Goal: Transaction & Acquisition: Purchase product/service

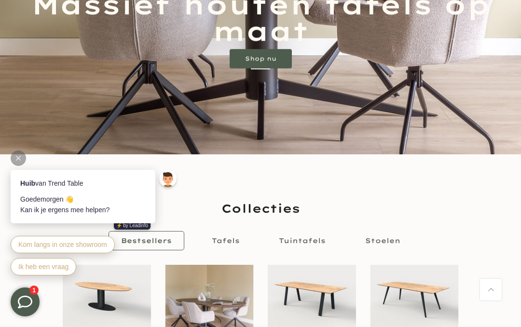
scroll to position [312, 0]
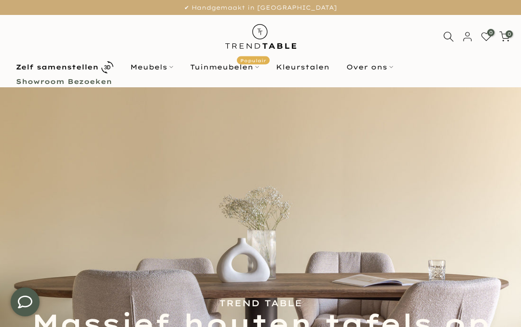
click at [483, 246] on img at bounding box center [260, 280] width 521 height 386
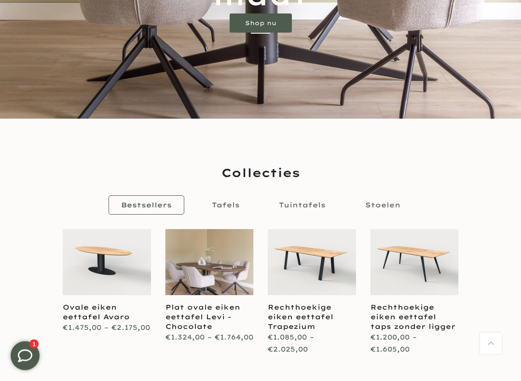
scroll to position [356, 0]
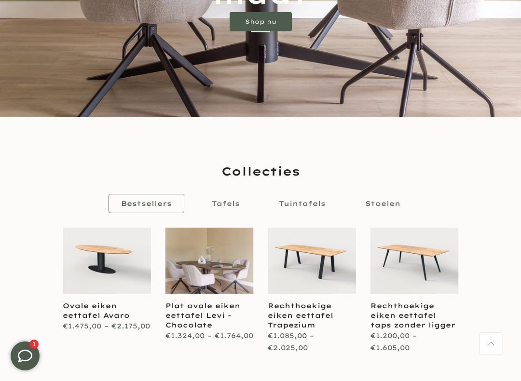
click at [393, 208] on span "Stoelen" at bounding box center [382, 204] width 35 height 12
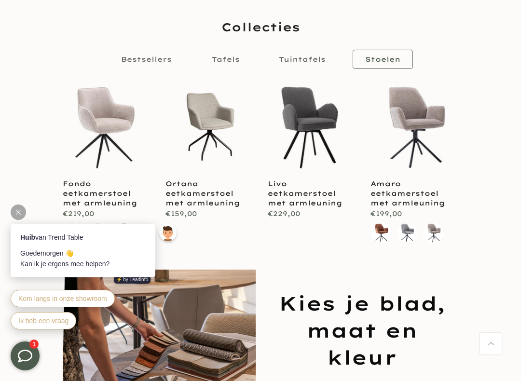
scroll to position [502, 0]
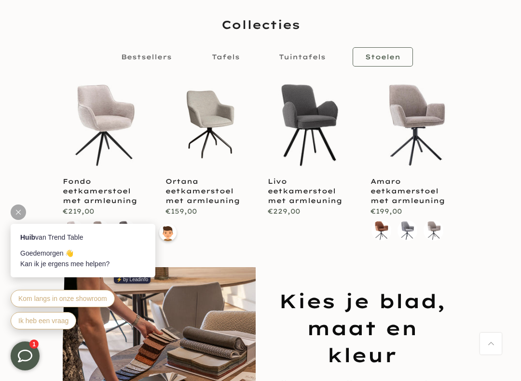
click at [398, 50] on link "Stoelen" at bounding box center [382, 56] width 60 height 19
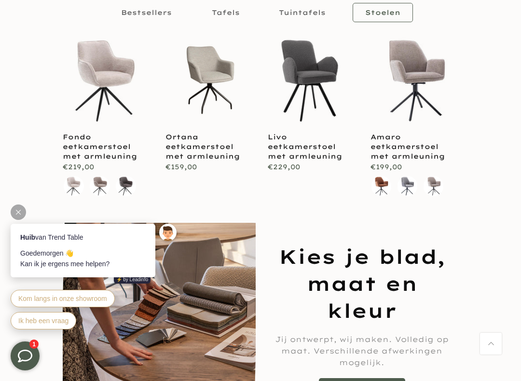
scroll to position [583, 0]
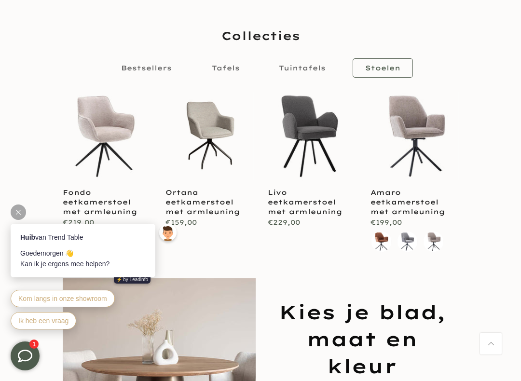
click at [390, 69] on span "Stoelen" at bounding box center [382, 68] width 35 height 9
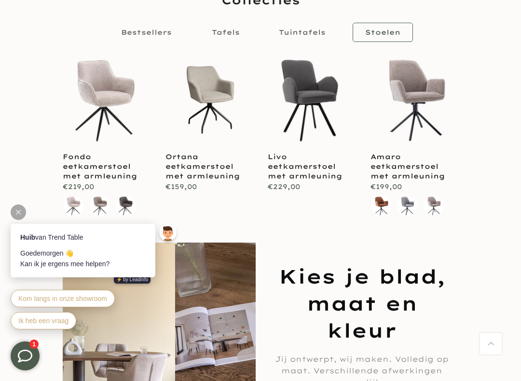
scroll to position [526, 0]
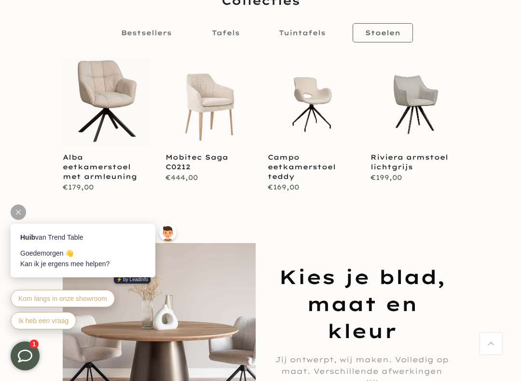
click at [224, 125] on link at bounding box center [209, 101] width 88 height 88
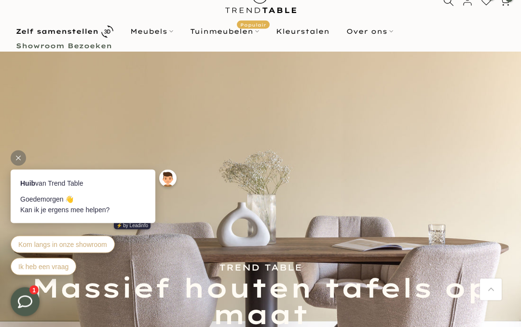
scroll to position [0, 0]
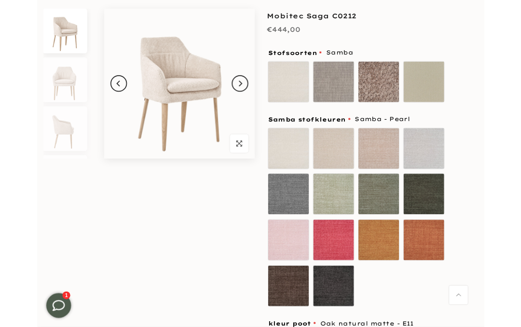
scroll to position [118, 0]
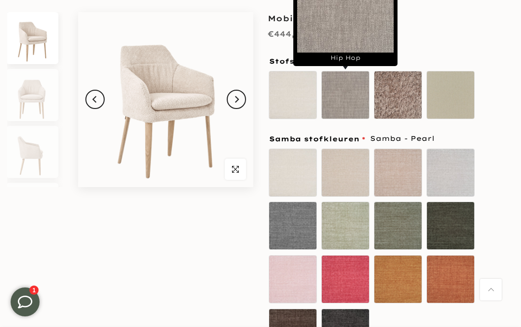
click at [350, 106] on label "Hip Hop" at bounding box center [345, 95] width 48 height 48
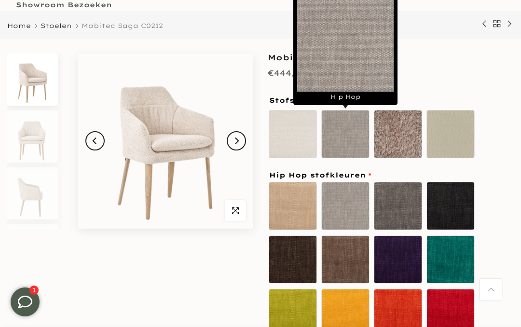
scroll to position [79, 0]
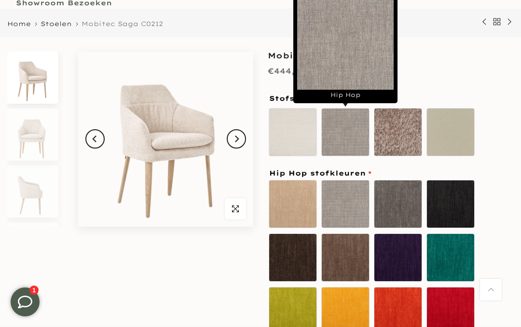
click at [353, 150] on label "Hip Hop" at bounding box center [345, 132] width 48 height 48
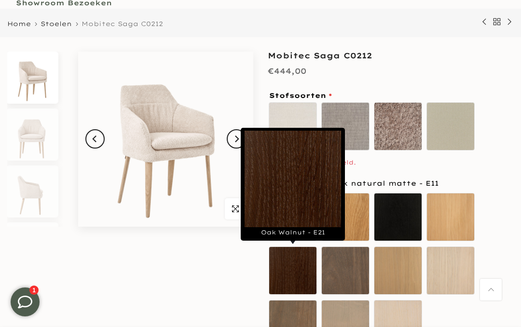
click at [305, 281] on label "Oak Walnut - E21" at bounding box center [293, 270] width 48 height 48
click at [398, 202] on label "Oak blackened matte - E10" at bounding box center [398, 217] width 48 height 48
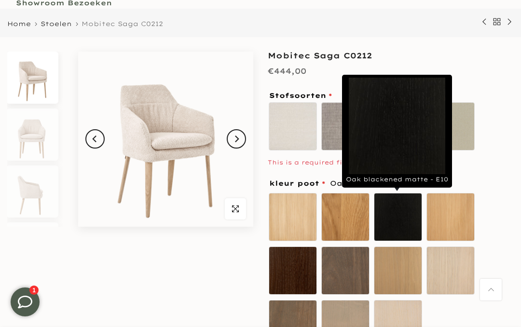
click at [481, 138] on div "Samba Hip Hop Bouclé [PERSON_NAME]" at bounding box center [391, 128] width 246 height 54
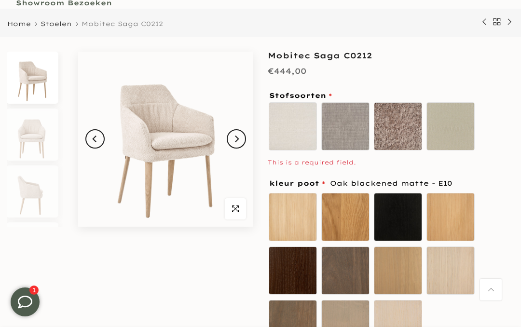
click at [405, 139] on label "Bouclé" at bounding box center [398, 126] width 48 height 48
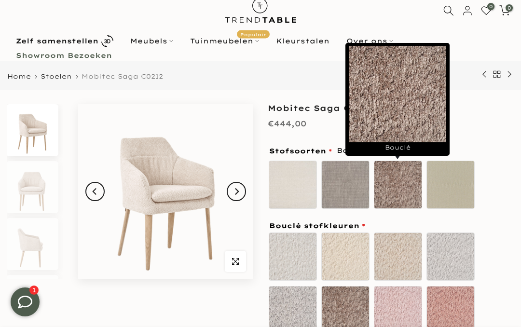
scroll to position [26, 0]
